Goal: Transaction & Acquisition: Book appointment/travel/reservation

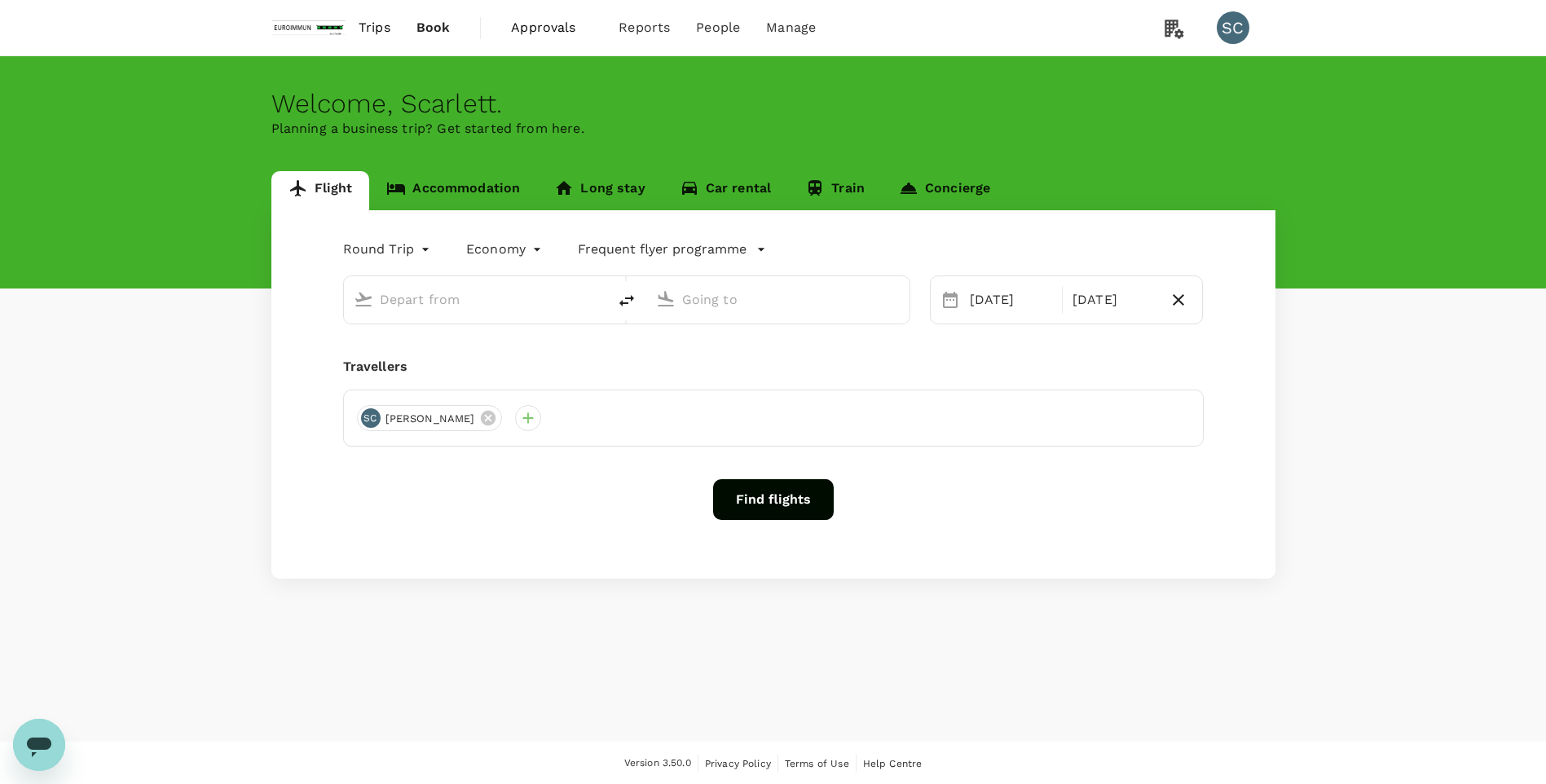
type input "Singapore Changi (SIN)"
type input "Taiwan Taoyuan Intl (TPE)"
type input "Singapore Changi (SIN)"
type input "Taiwan Taoyuan Intl (TPE)"
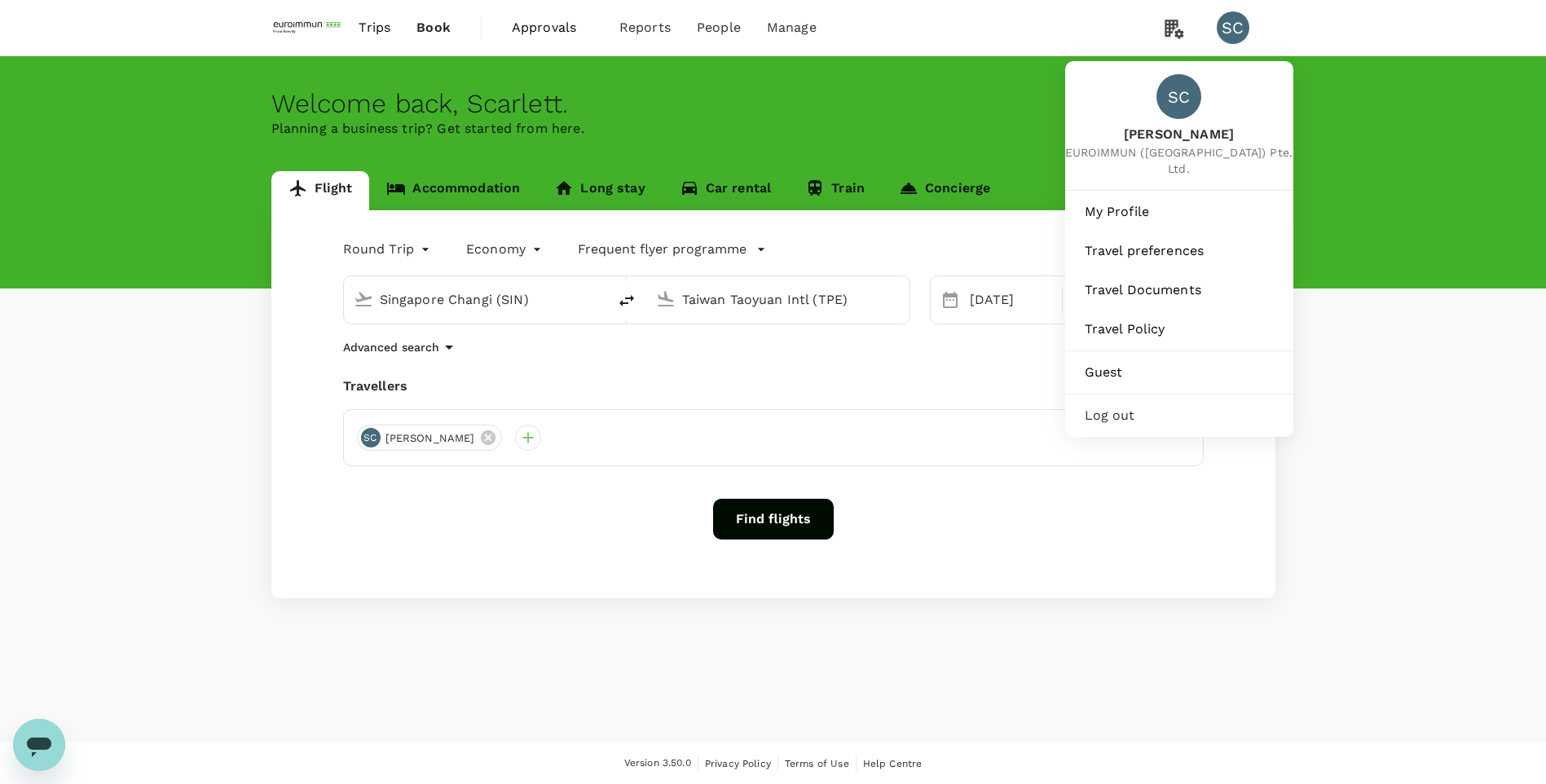
drag, startPoint x: 1145, startPoint y: 197, endPoint x: 1365, endPoint y: 198, distance: 220.0
click at [1145, 202] on span "My Profile" at bounding box center [1179, 212] width 189 height 20
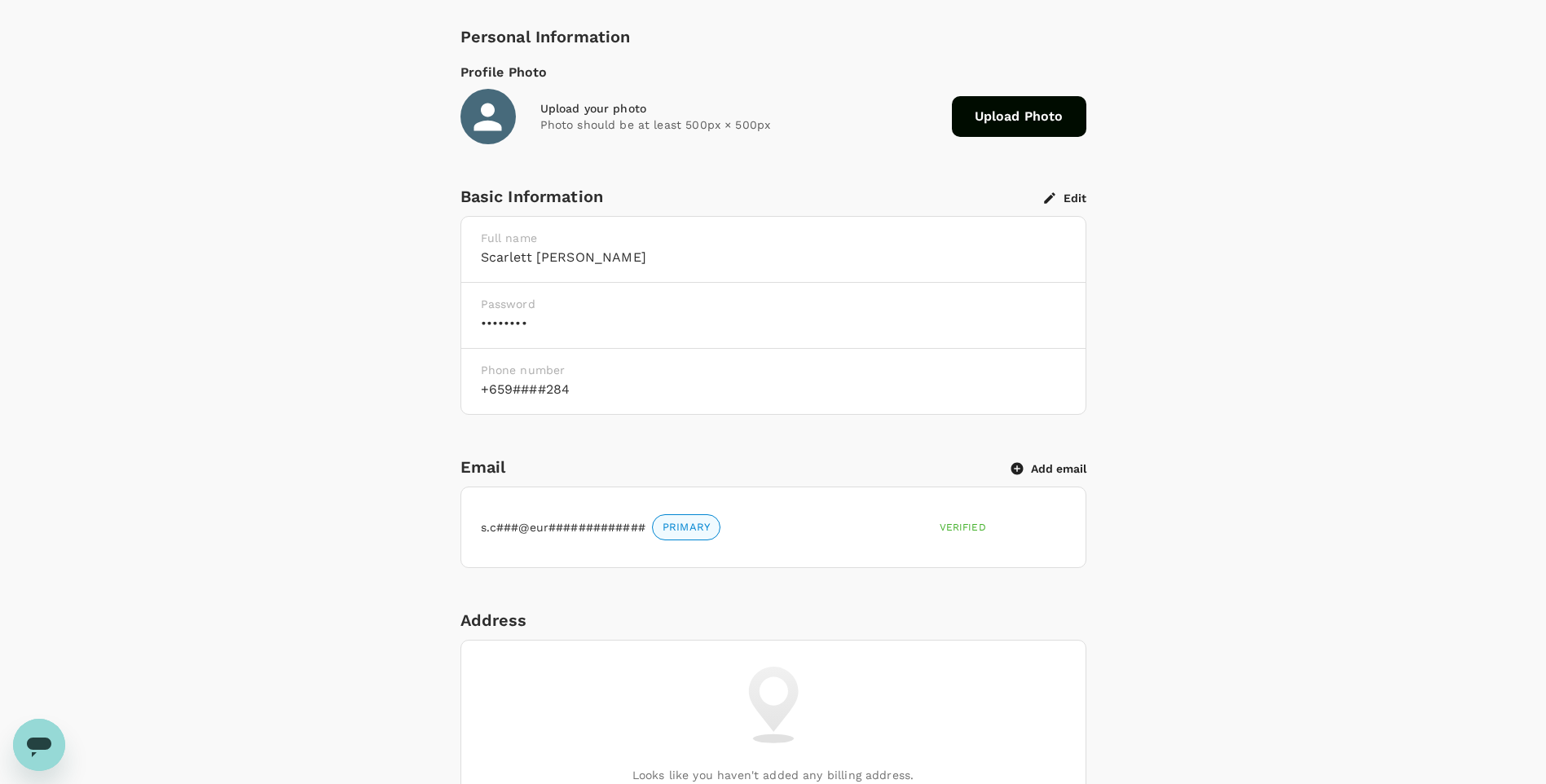
scroll to position [244, 0]
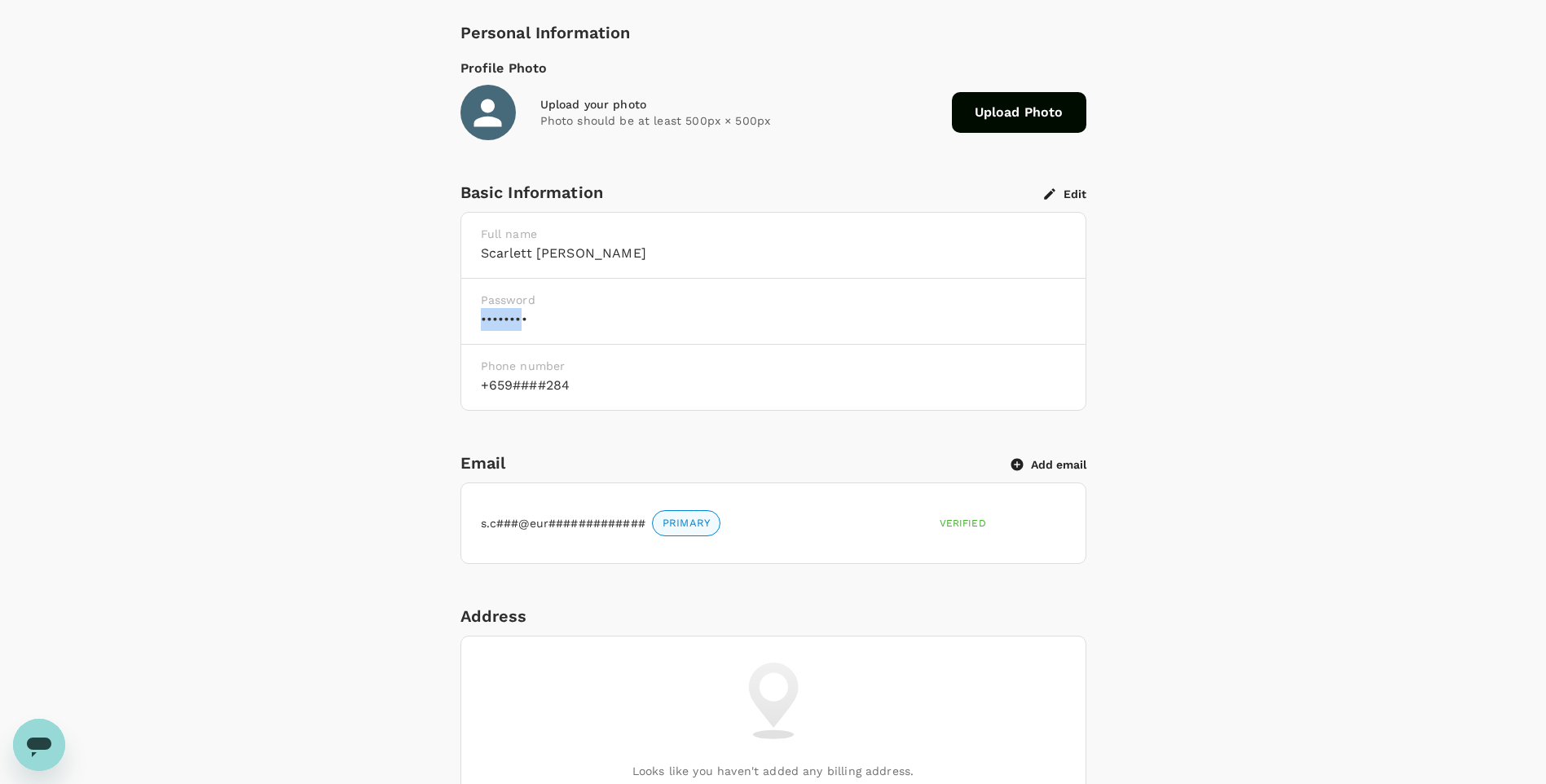
drag, startPoint x: 520, startPoint y: 313, endPoint x: 460, endPoint y: 316, distance: 60.1
click at [461, 316] on div "Password ••••••••" at bounding box center [773, 311] width 624 height 66
click at [562, 313] on h6 "••••••••" at bounding box center [773, 318] width 586 height 23
drag, startPoint x: 562, startPoint y: 316, endPoint x: 471, endPoint y: 316, distance: 91.0
click at [471, 316] on div "Password ••••••••" at bounding box center [773, 311] width 624 height 66
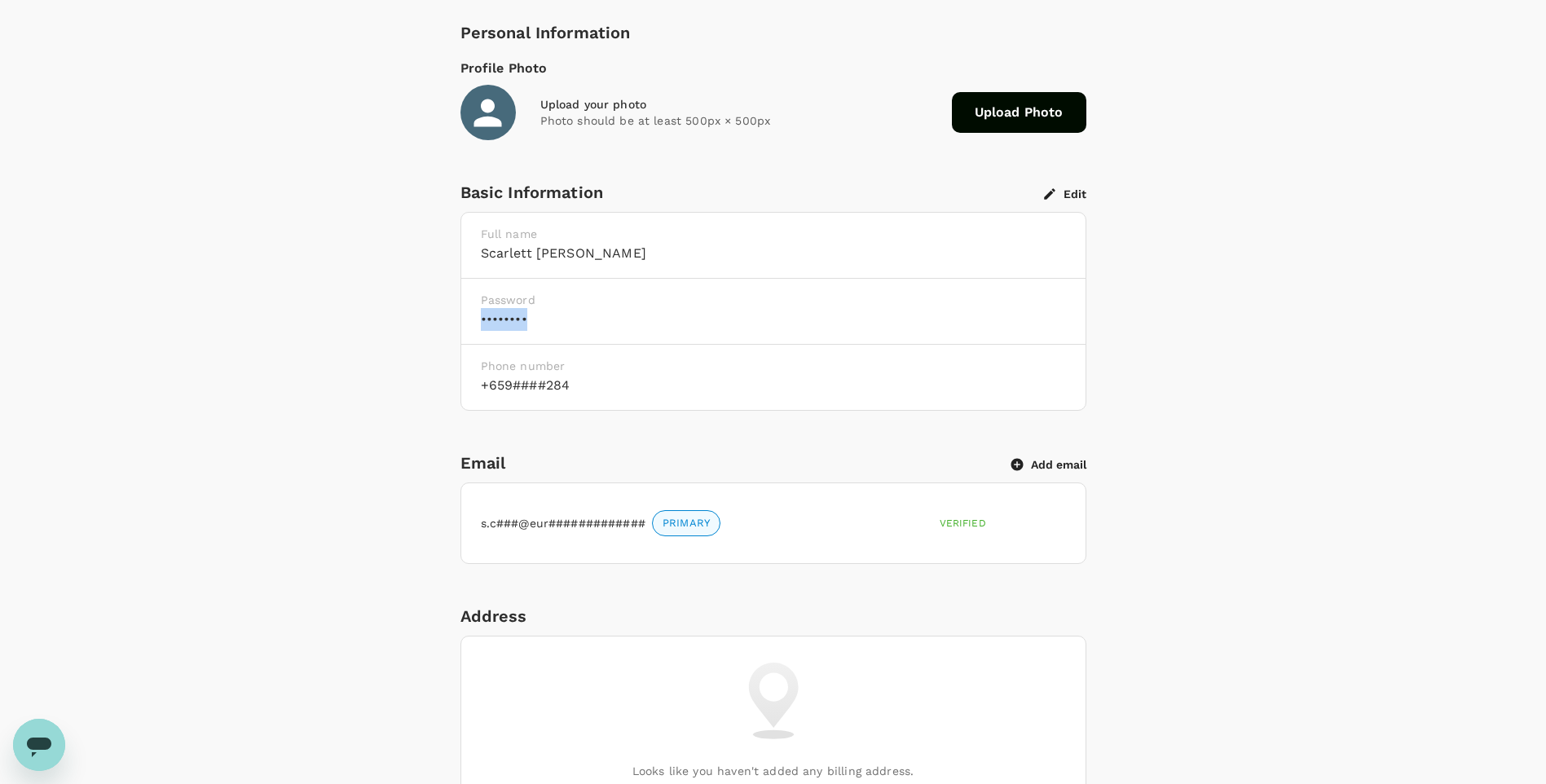
drag, startPoint x: 471, startPoint y: 316, endPoint x: 679, endPoint y: 328, distance: 208.3
click at [679, 328] on h6 "••••••••" at bounding box center [773, 318] width 586 height 23
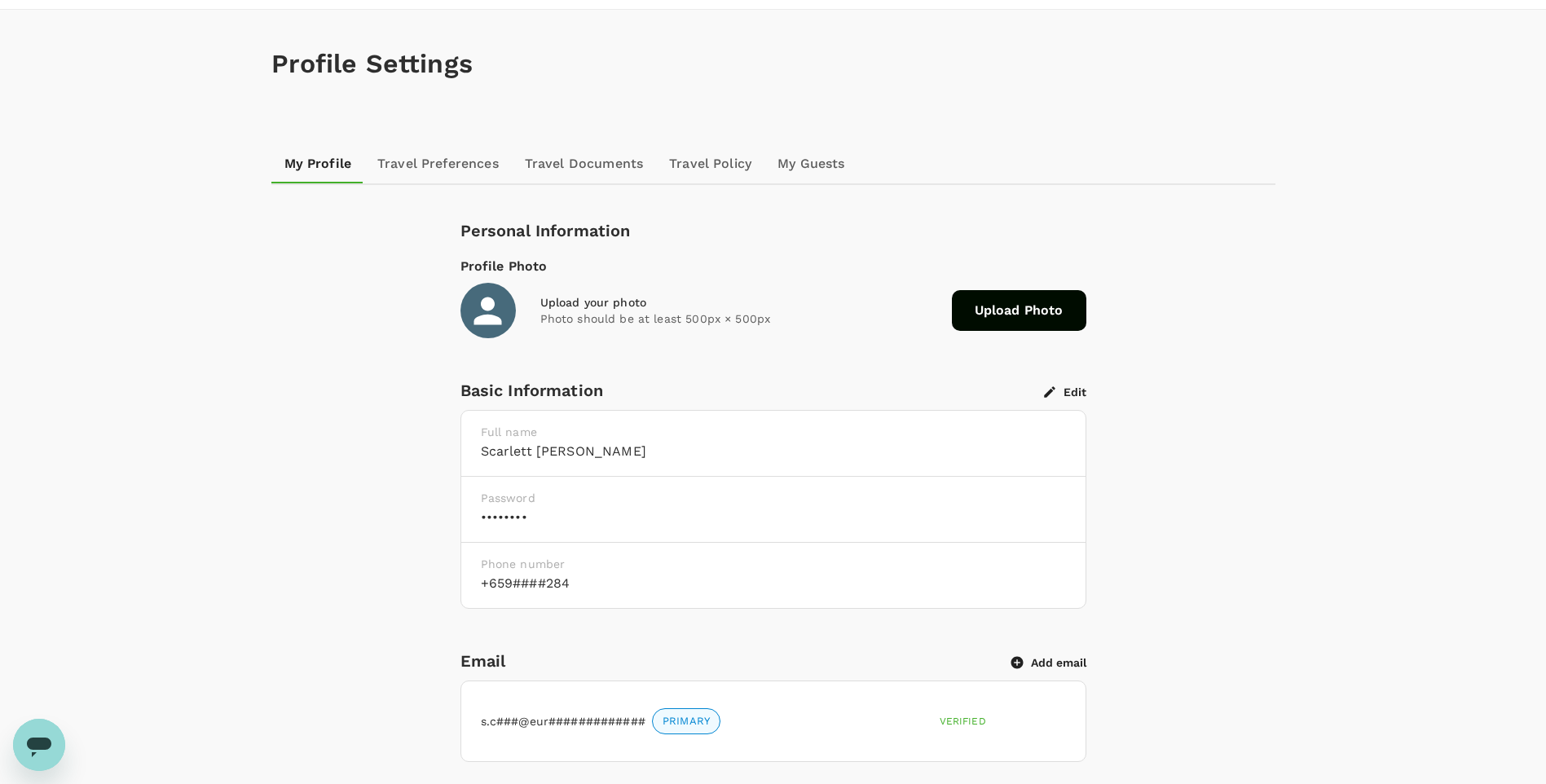
scroll to position [0, 0]
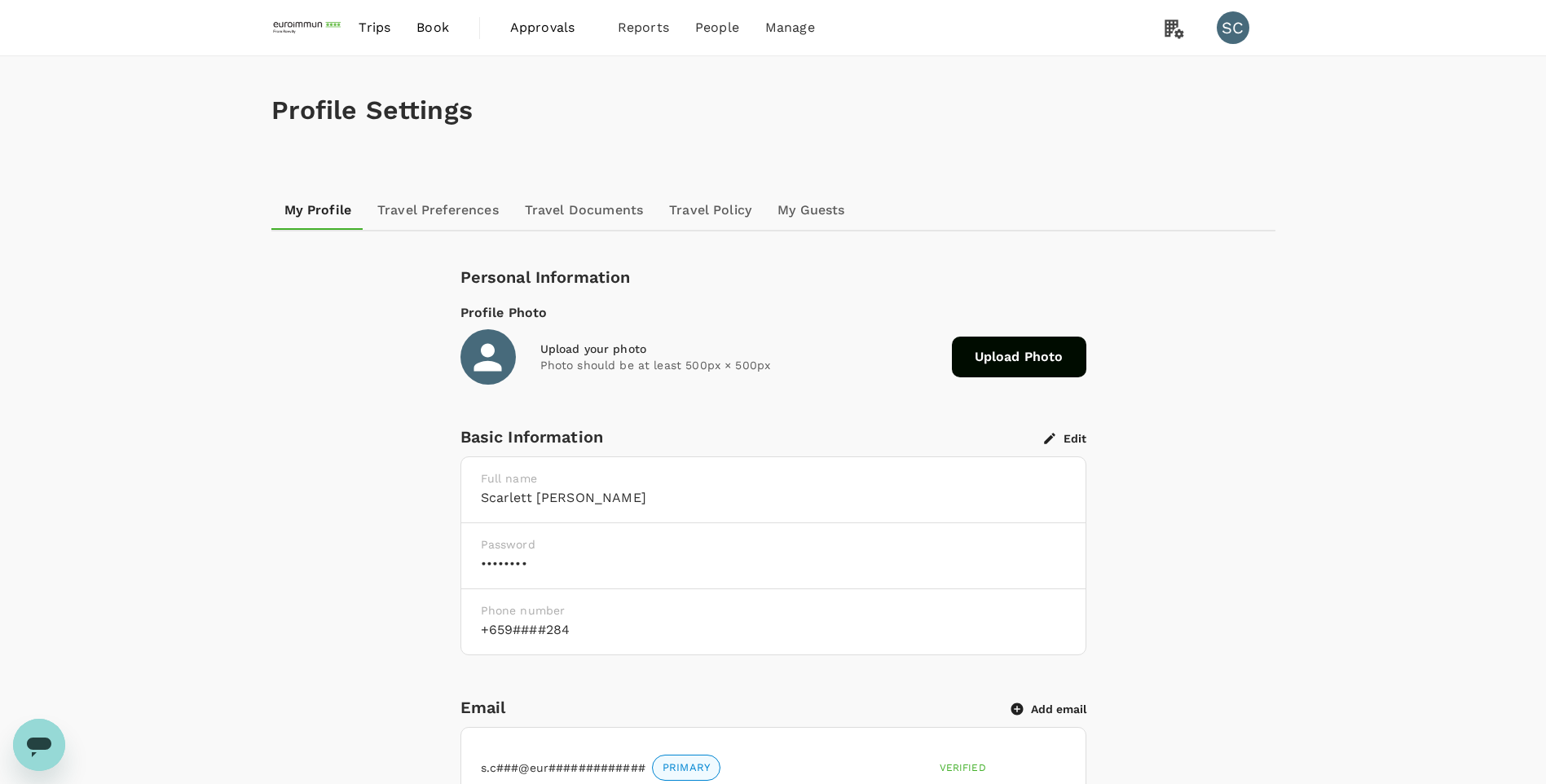
click at [599, 214] on link "Travel Documents" at bounding box center [584, 211] width 144 height 40
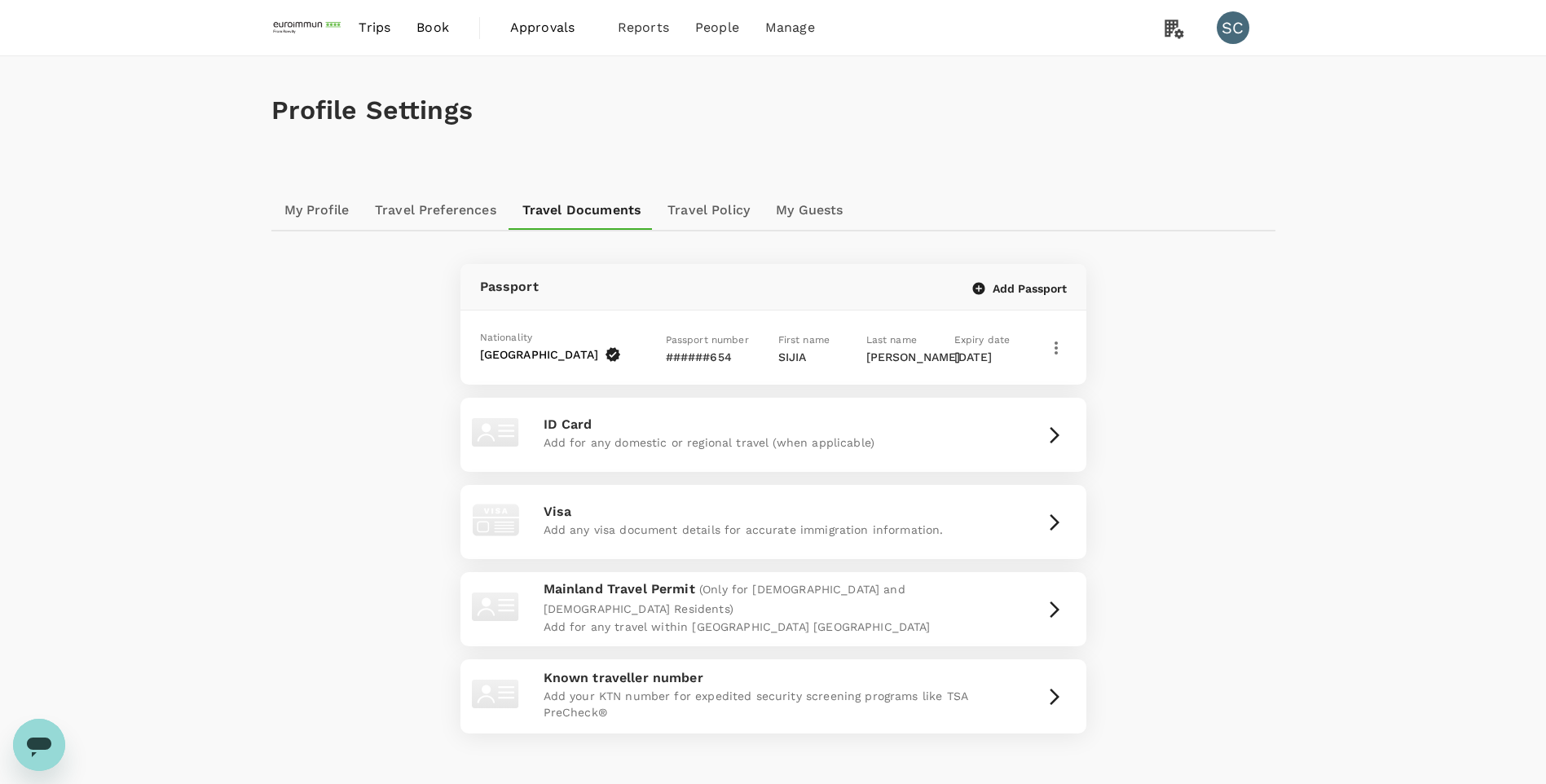
click at [446, 214] on link "Travel Preferences" at bounding box center [435, 211] width 147 height 40
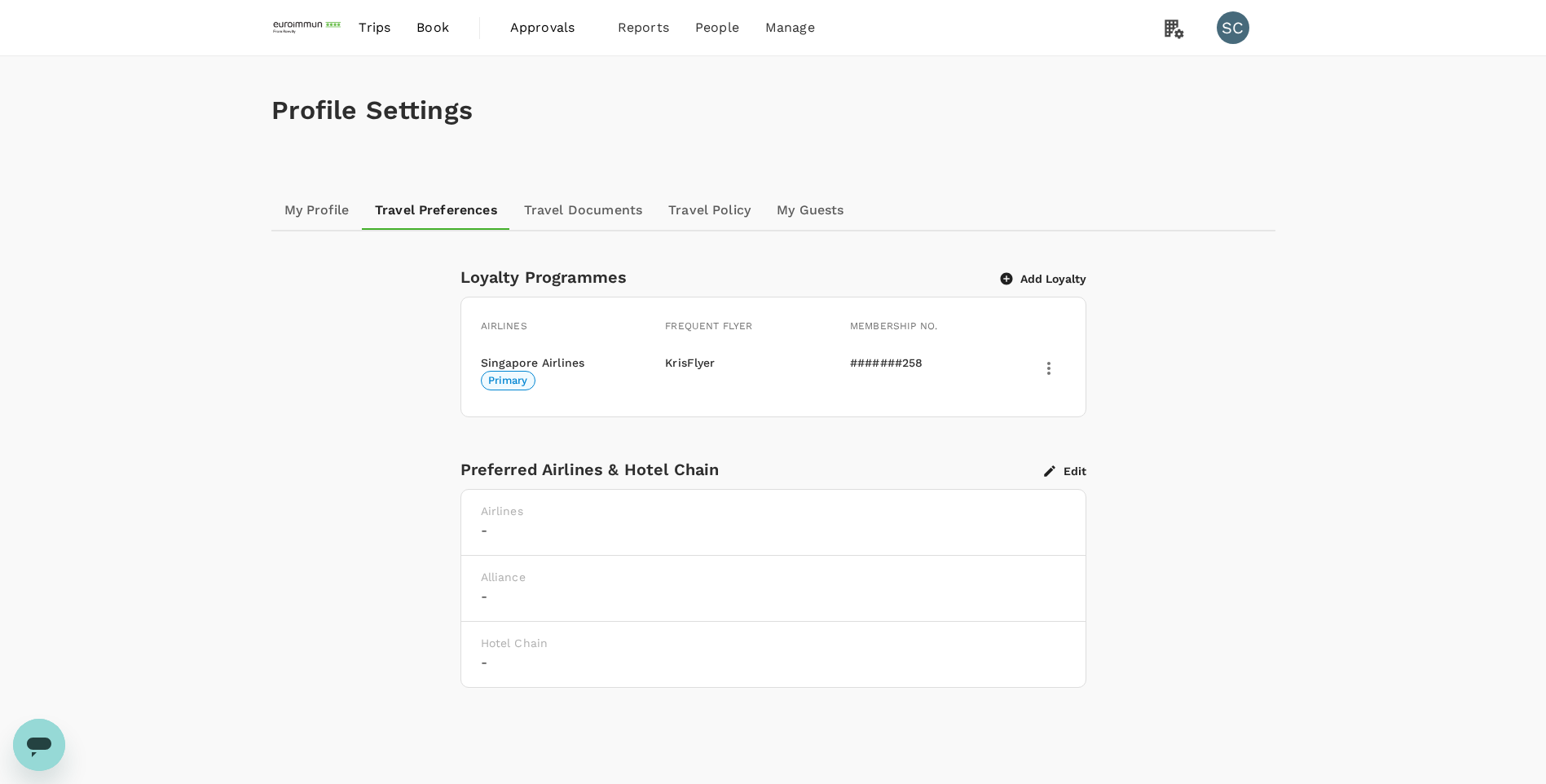
click at [372, 34] on span "Trips" at bounding box center [374, 28] width 32 height 20
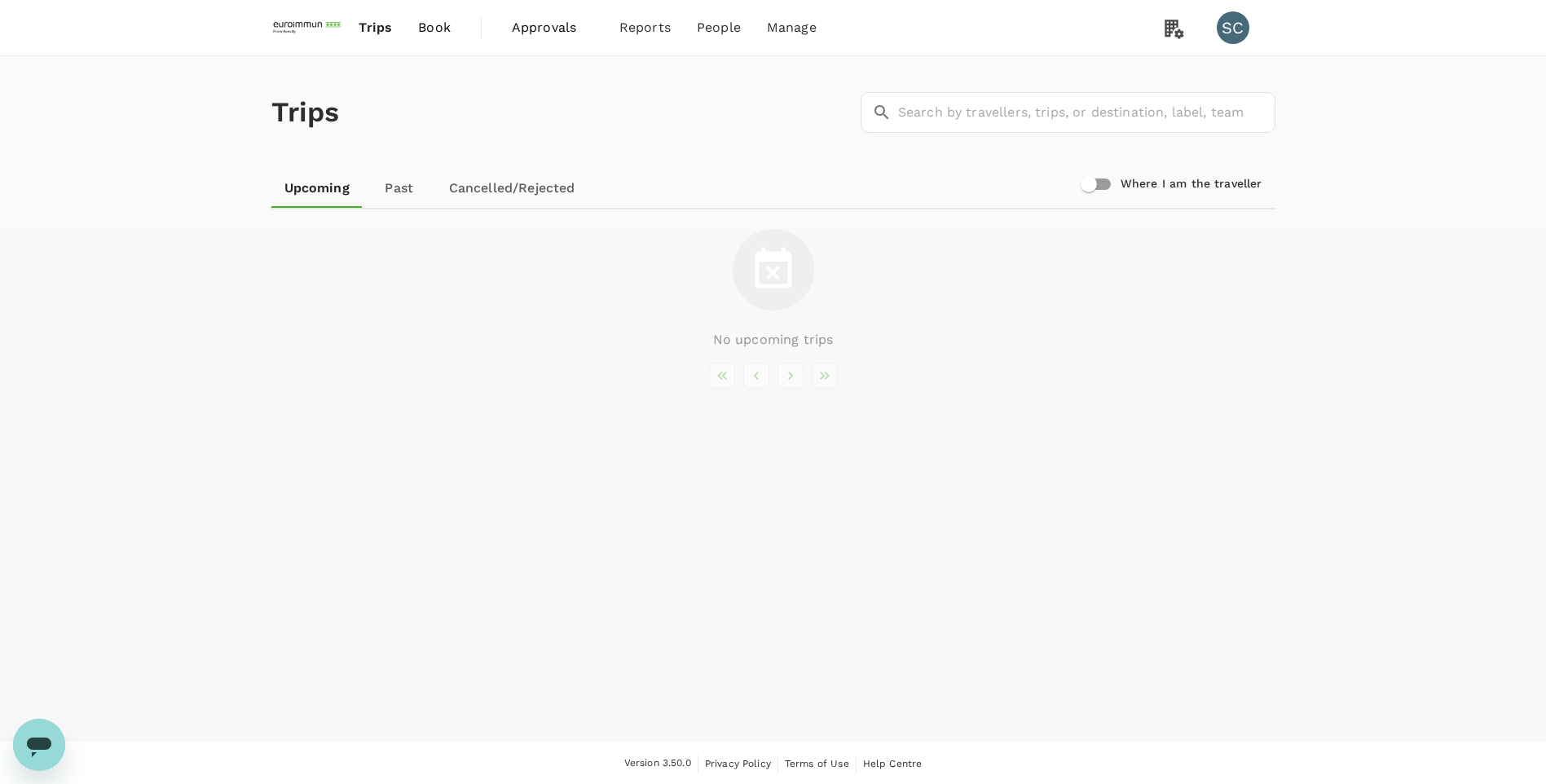
click at [312, 26] on img at bounding box center [309, 28] width 75 height 36
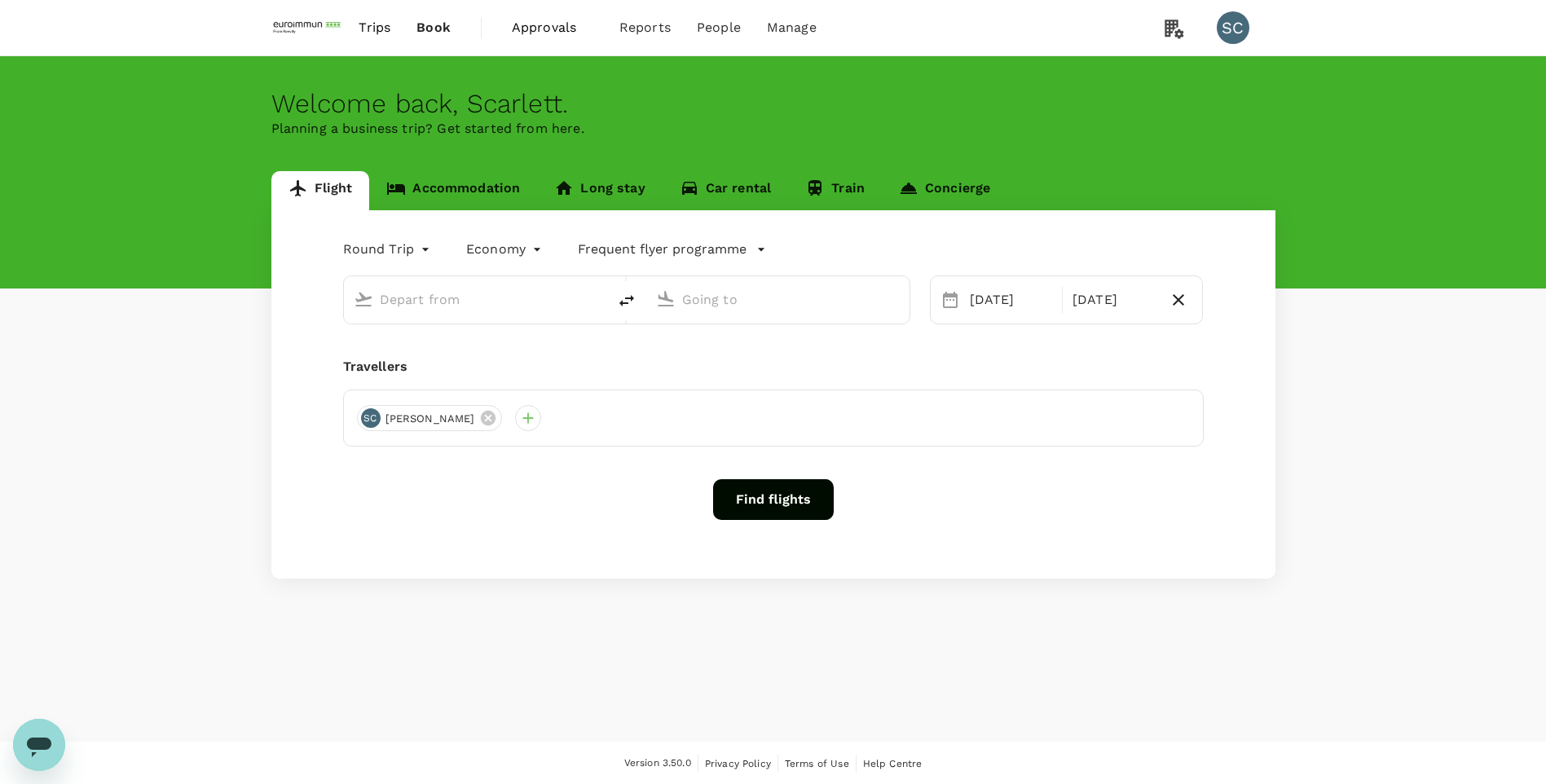
type input "Singapore Changi (SIN)"
type input "Taiwan Taoyuan Intl (TPE)"
type input "Singapore Changi (SIN)"
type input "Taiwan Taoyuan Intl (TPE)"
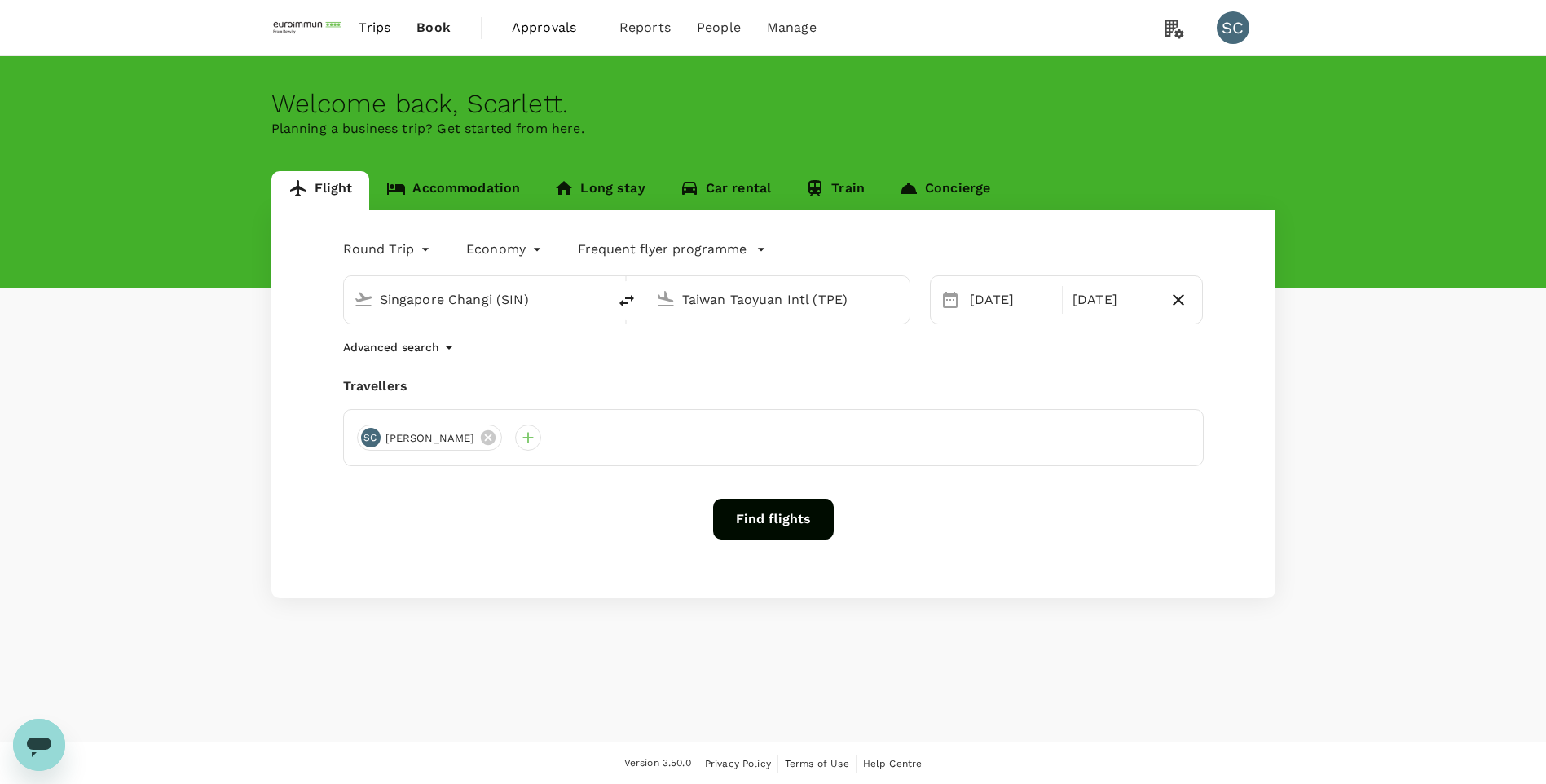
click at [802, 515] on button "Find flights" at bounding box center [773, 518] width 121 height 41
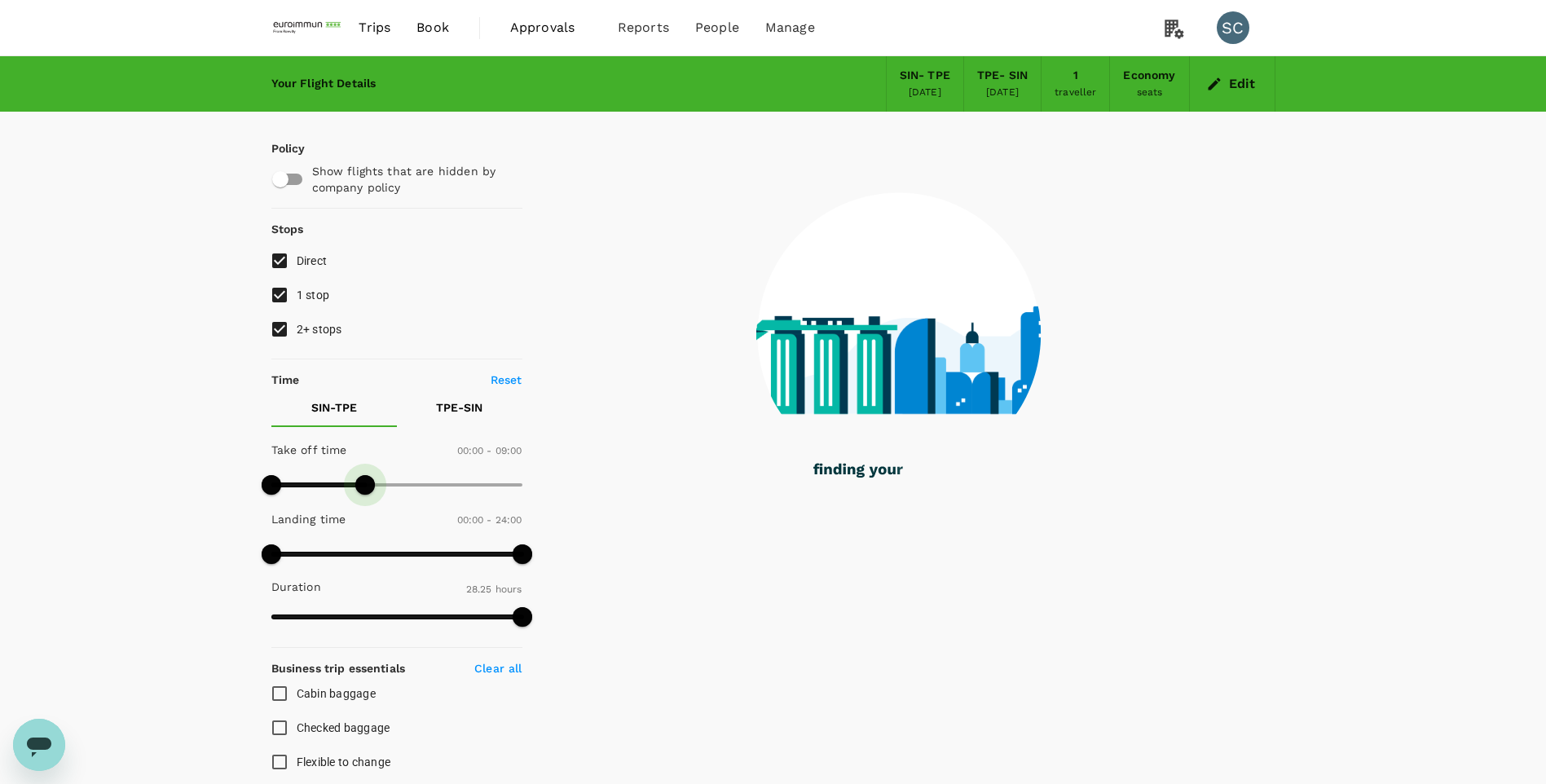
drag, startPoint x: 498, startPoint y: 484, endPoint x: 365, endPoint y: 485, distance: 133.0
click at [365, 485] on span at bounding box center [365, 484] width 20 height 20
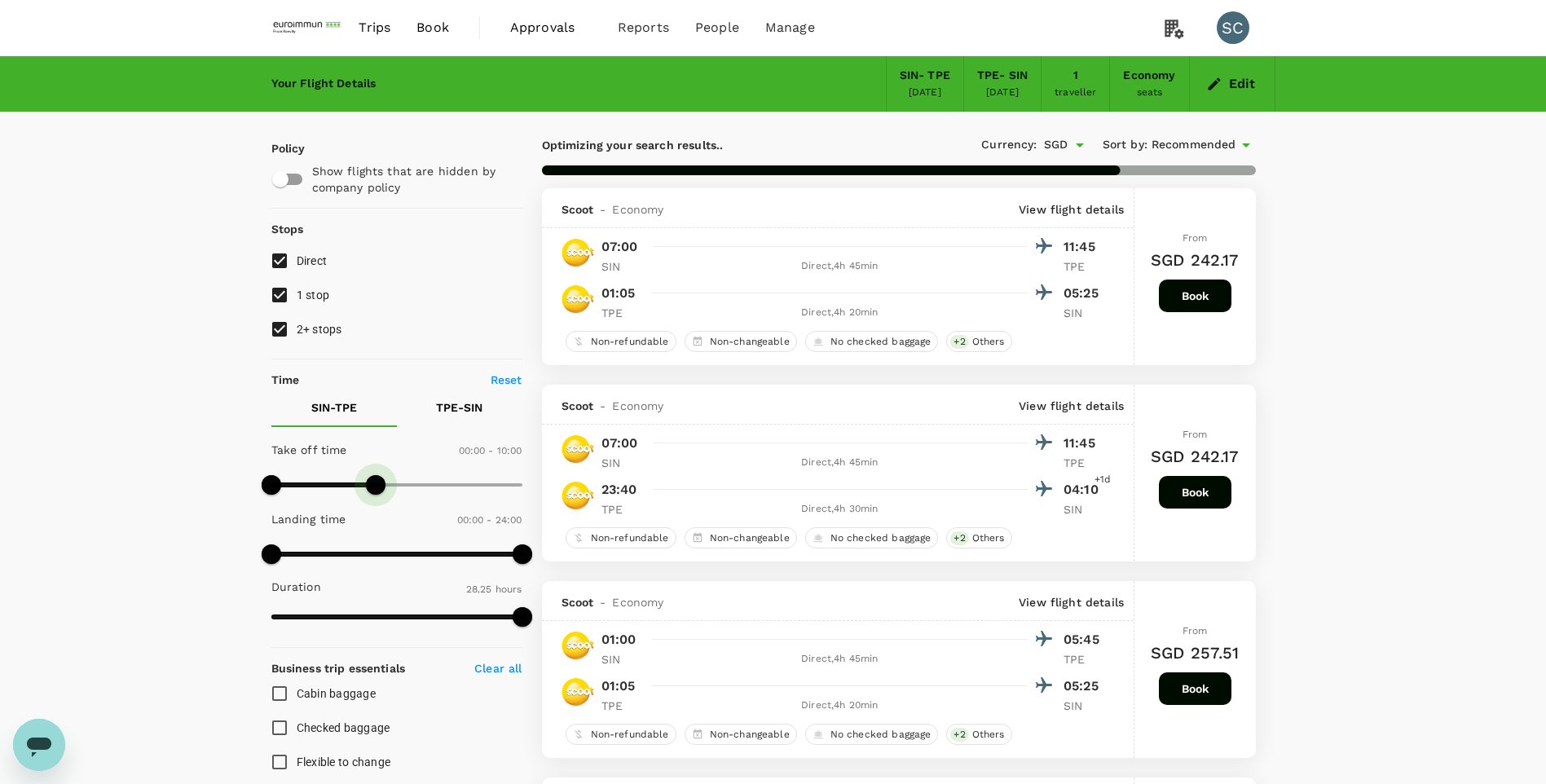
drag, startPoint x: 368, startPoint y: 484, endPoint x: 387, endPoint y: 483, distance: 19.0
click at [386, 483] on span at bounding box center [376, 484] width 20 height 20
type input "810"
drag, startPoint x: 390, startPoint y: 487, endPoint x: 412, endPoint y: 487, distance: 22.0
click at [411, 487] on span at bounding box center [402, 484] width 20 height 20
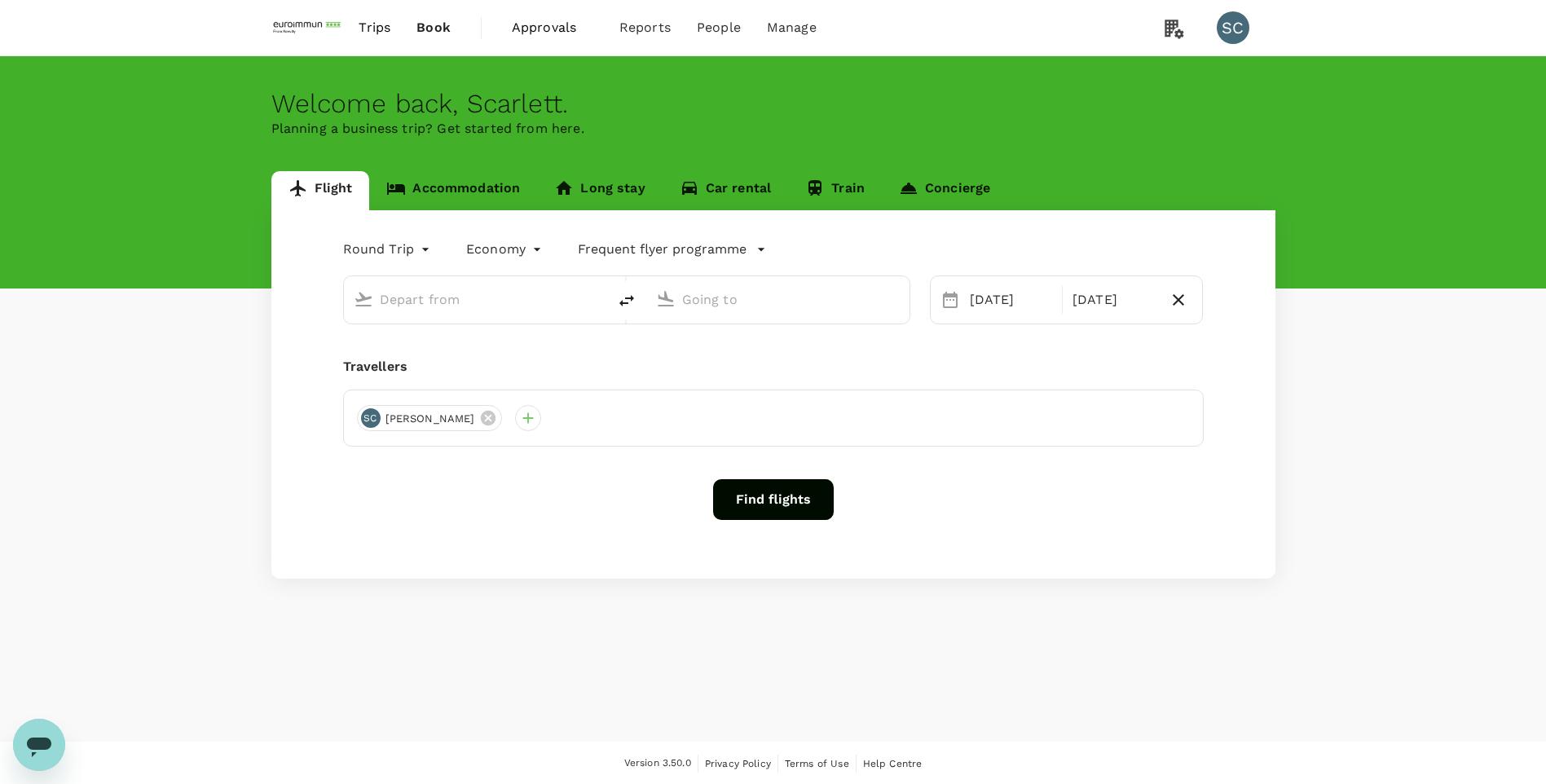
type input "Singapore Changi (SIN)"
type input "Taiwan Taoyuan Intl (TPE)"
type input "Singapore Changi (SIN)"
type input "Taiwan Taoyuan Intl (TPE)"
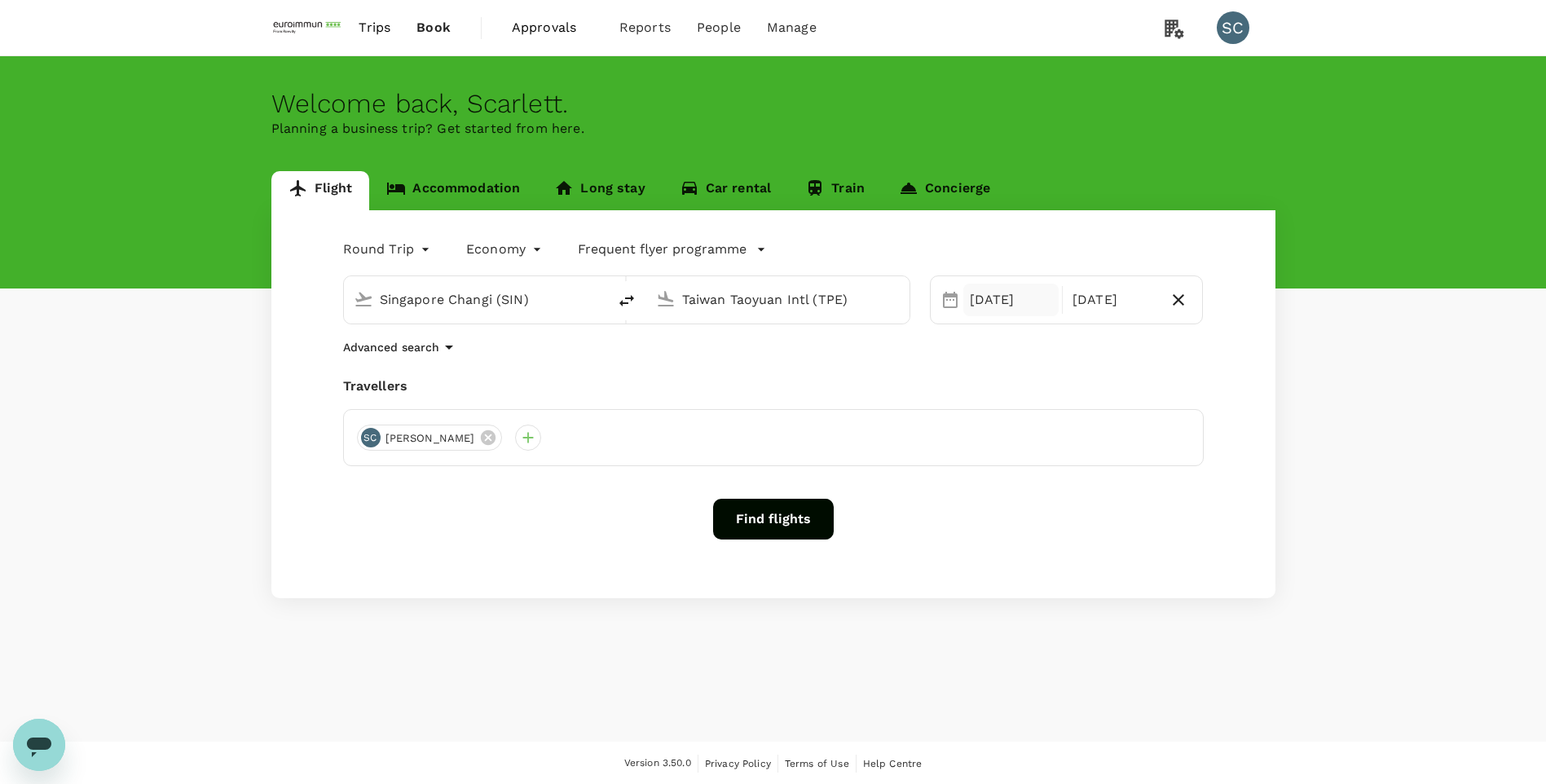
click at [1019, 299] on div "[DATE]" at bounding box center [1011, 300] width 95 height 33
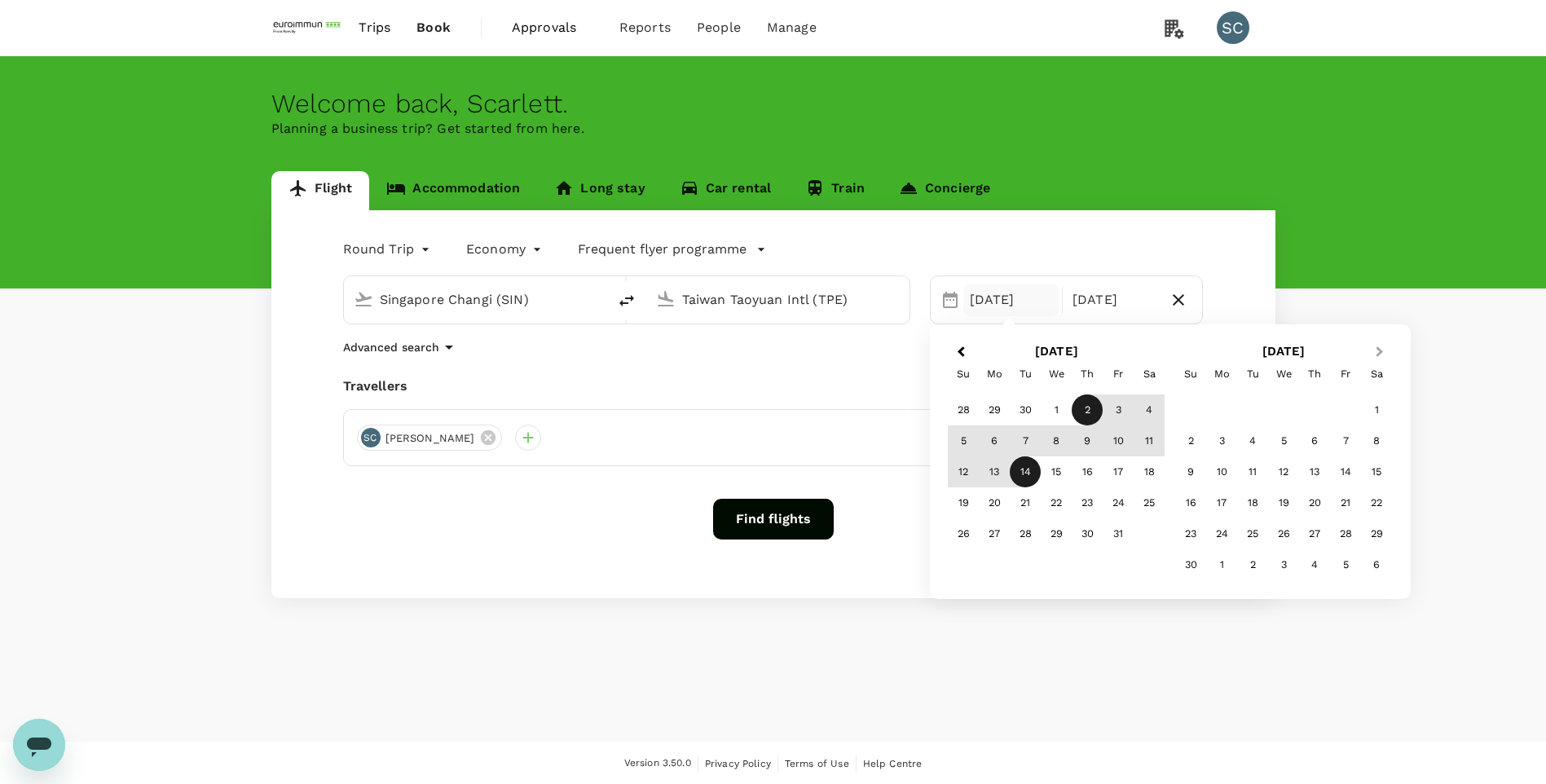
click at [1380, 354] on span "Next Month" at bounding box center [1380, 352] width 0 height 19
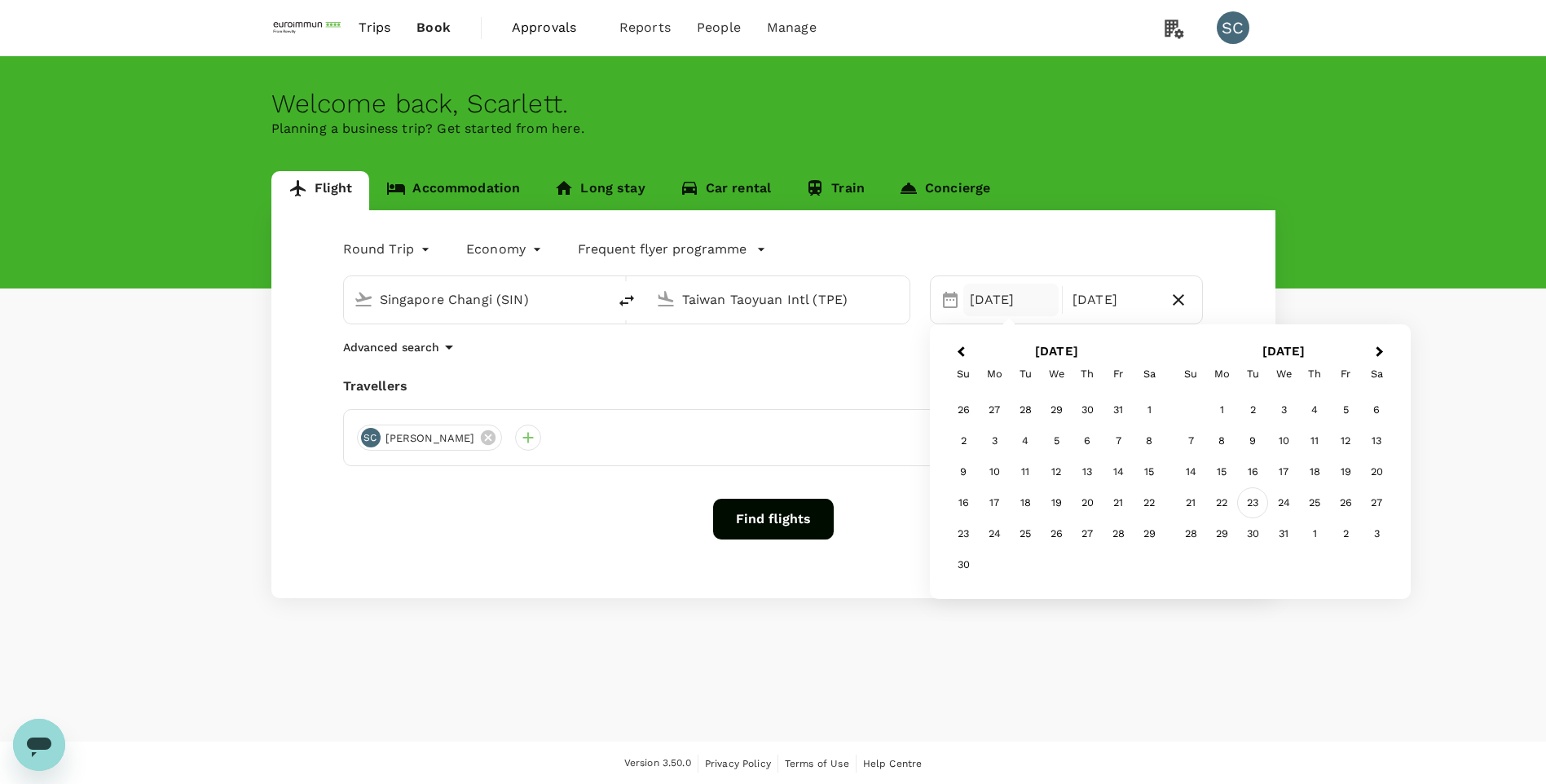
click at [1253, 510] on div "23" at bounding box center [1252, 502] width 31 height 31
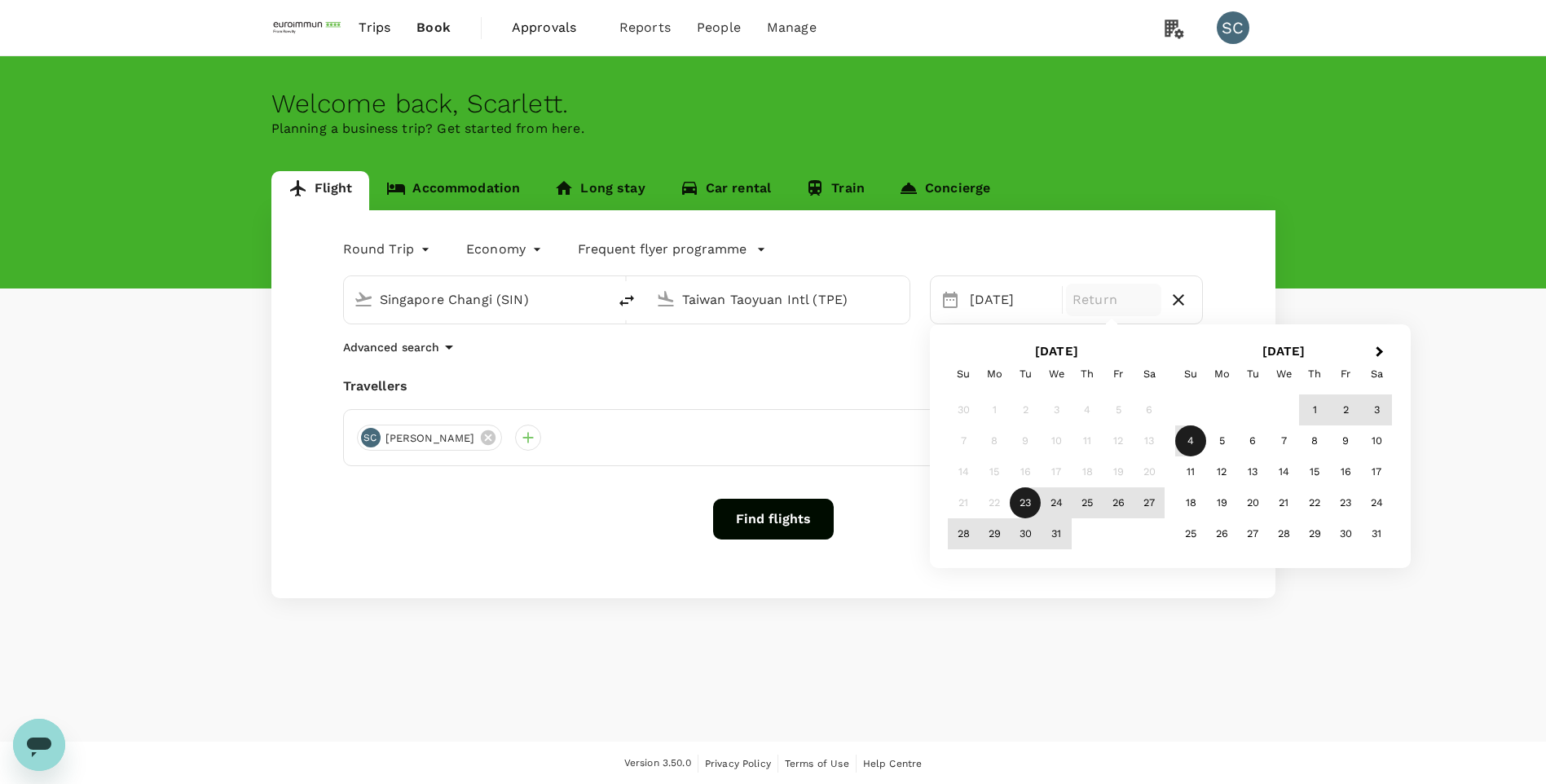
click at [1192, 444] on div "4" at bounding box center [1190, 440] width 31 height 31
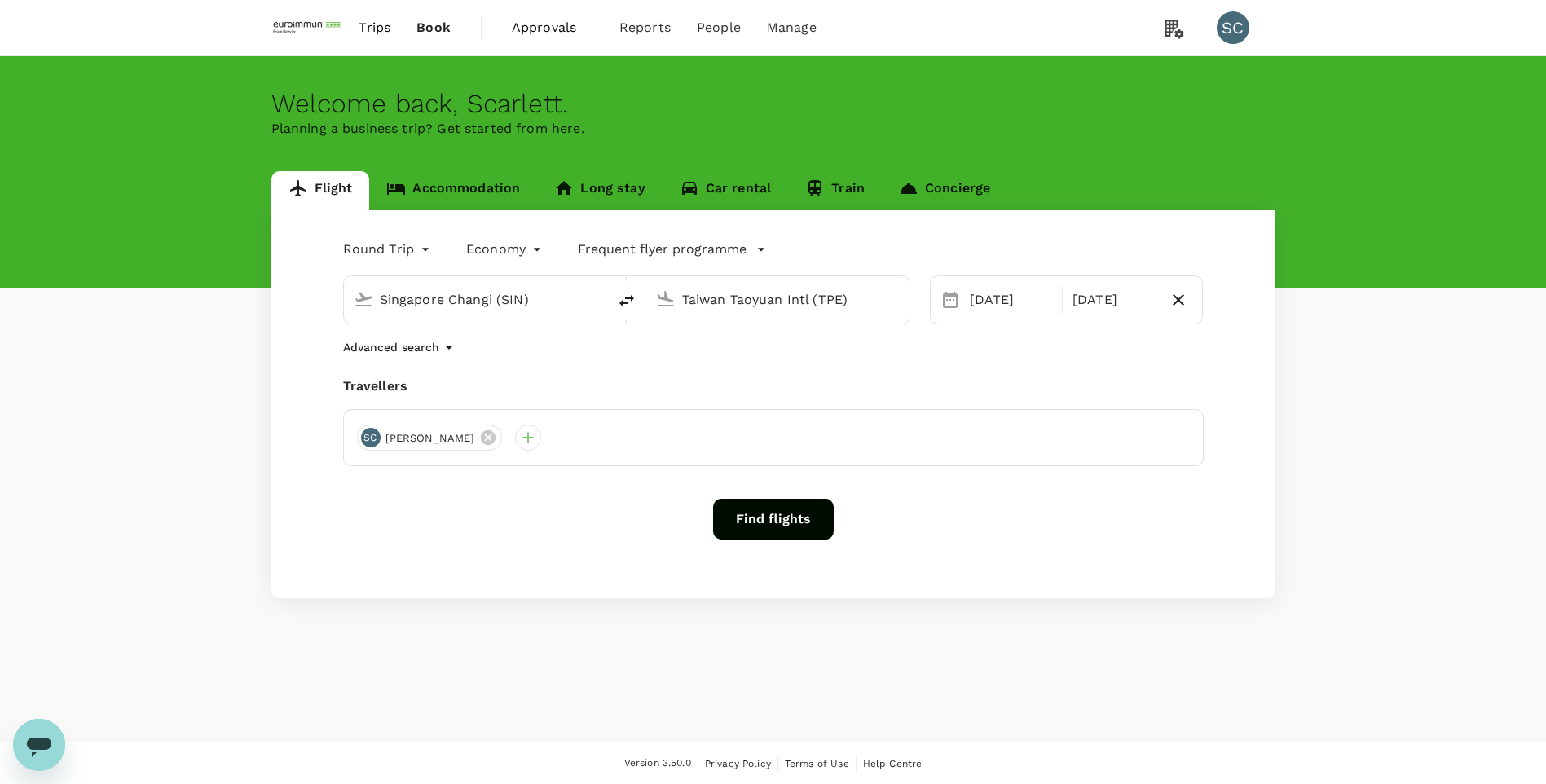
click at [770, 520] on button "Find flights" at bounding box center [773, 518] width 121 height 41
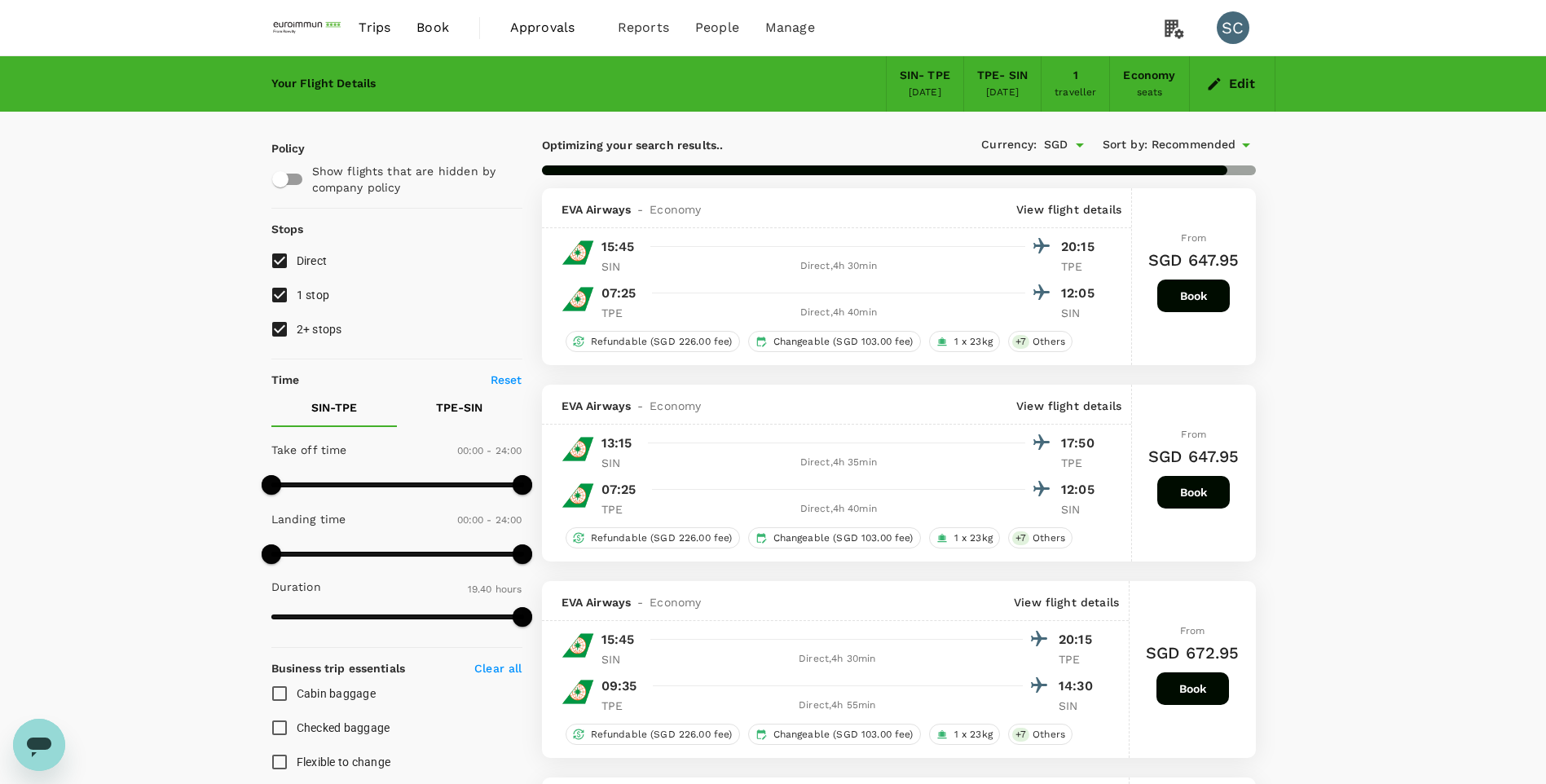
drag, startPoint x: 379, startPoint y: 28, endPoint x: 387, endPoint y: 53, distance: 26.2
click at [379, 28] on span "Trips" at bounding box center [374, 28] width 32 height 20
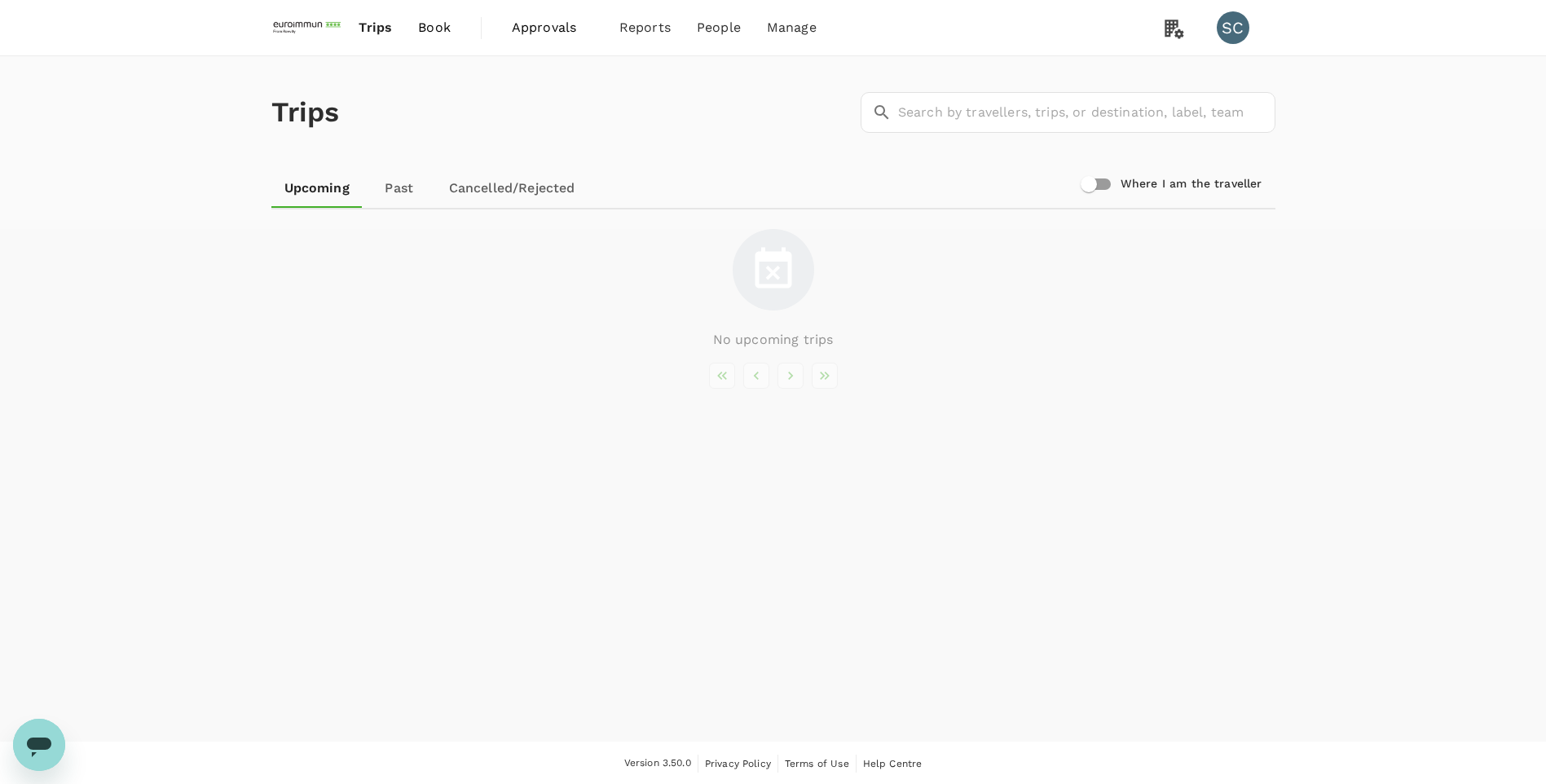
click at [372, 27] on span "Trips" at bounding box center [375, 28] width 34 height 20
click at [316, 28] on img at bounding box center [309, 28] width 75 height 36
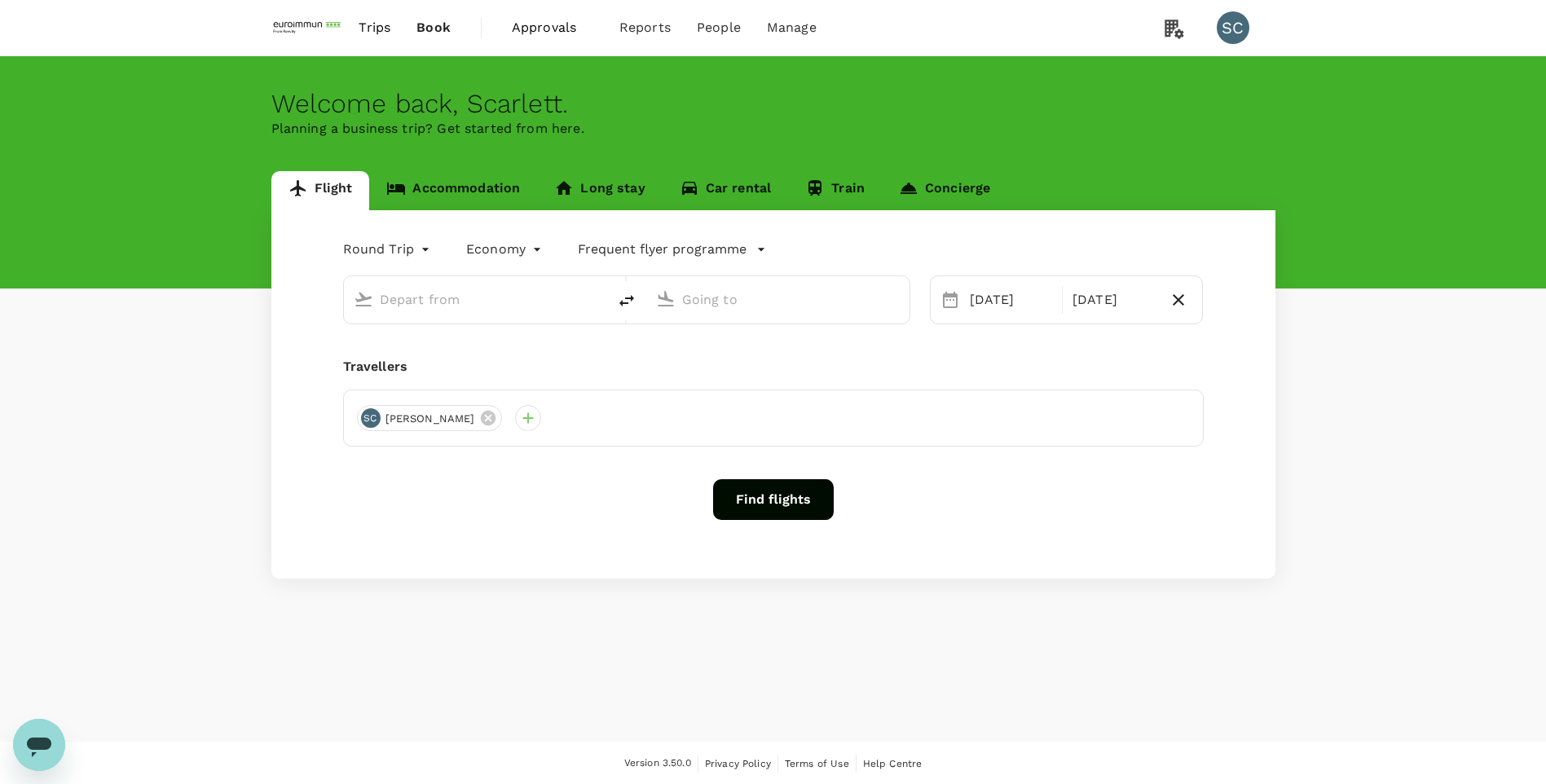
type input "Singapore Changi (SIN)"
type input "Taiwan Taoyuan Intl (TPE)"
type input "Singapore Changi (SIN)"
type input "Taiwan Taoyuan Intl (TPE)"
